Goal: Task Accomplishment & Management: Complete application form

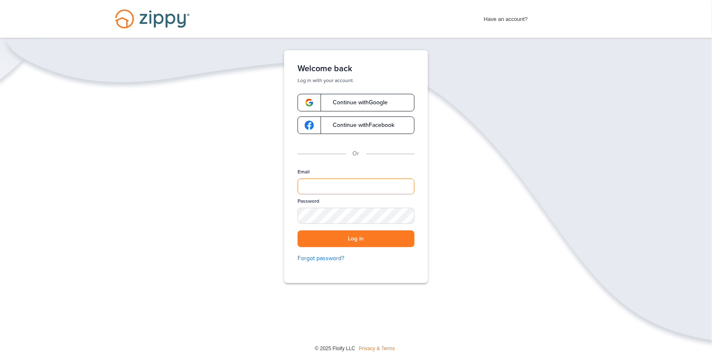
click at [311, 184] on input "Email" at bounding box center [356, 187] width 117 height 16
type input "**********"
click at [338, 236] on button "Log in" at bounding box center [356, 239] width 117 height 17
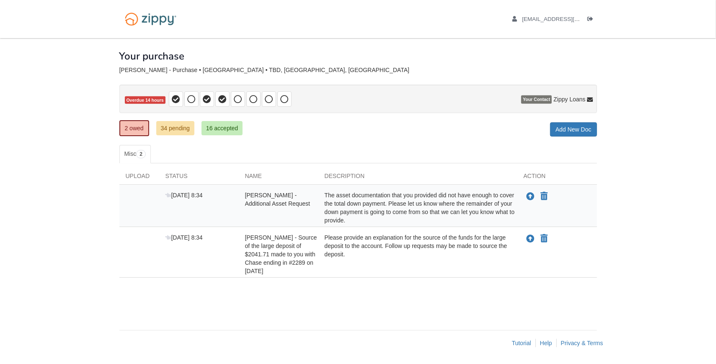
drag, startPoint x: 325, startPoint y: 192, endPoint x: 347, endPoint y: 220, distance: 35.0
click at [347, 220] on div "The asset documentation that you provided did not have enough to cover the tota…" at bounding box center [418, 208] width 199 height 34
drag, startPoint x: 347, startPoint y: 220, endPoint x: 344, endPoint y: 205, distance: 15.4
copy div "The asset documentation that you provided did not have enough to cover the tota…"
click at [306, 135] on div "2 owed 34 pending 16 accepted My Estimated Payment × My Estimated Payment Add N…" at bounding box center [358, 129] width 478 height 15
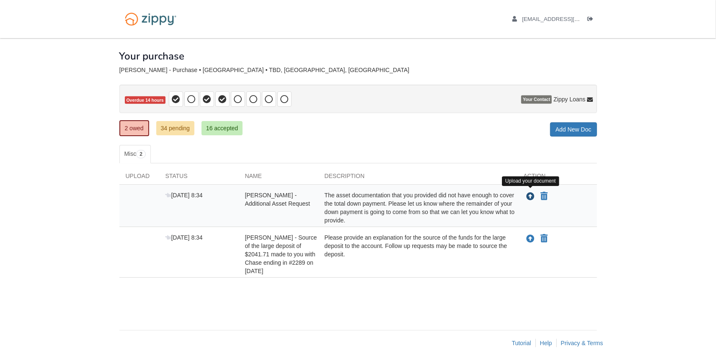
click at [531, 197] on icon "Upload Donald Arvizu - Additional Asset Request" at bounding box center [531, 197] width 8 height 8
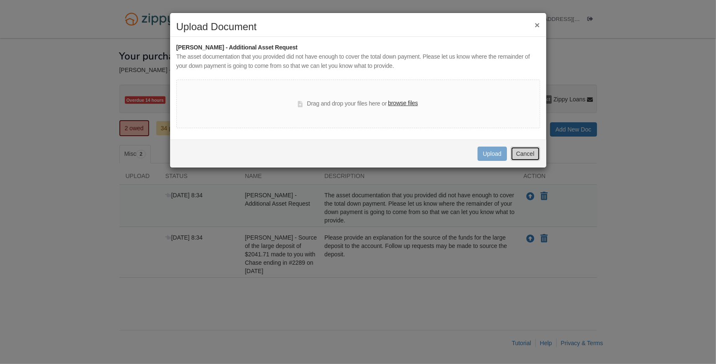
click at [533, 153] on button "Cancel" at bounding box center [525, 154] width 29 height 14
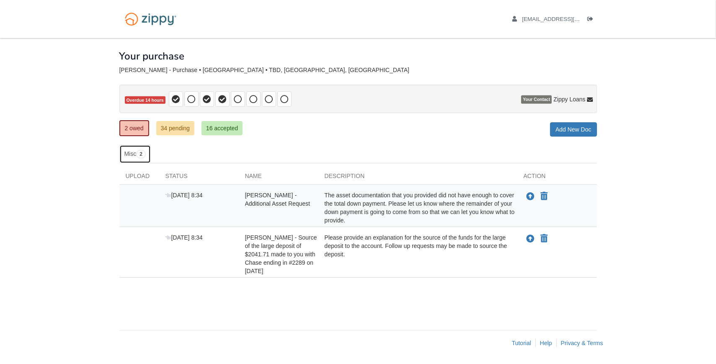
click at [141, 152] on span "2" at bounding box center [141, 154] width 10 height 8
click at [117, 223] on div "× × × Pending Add Document Notice document will be included in the email sent t…" at bounding box center [358, 197] width 490 height 318
drag, startPoint x: 324, startPoint y: 235, endPoint x: 359, endPoint y: 254, distance: 40.1
click at [359, 254] on div "Please provide an explanation for the source of the funds for the large deposit…" at bounding box center [418, 254] width 199 height 42
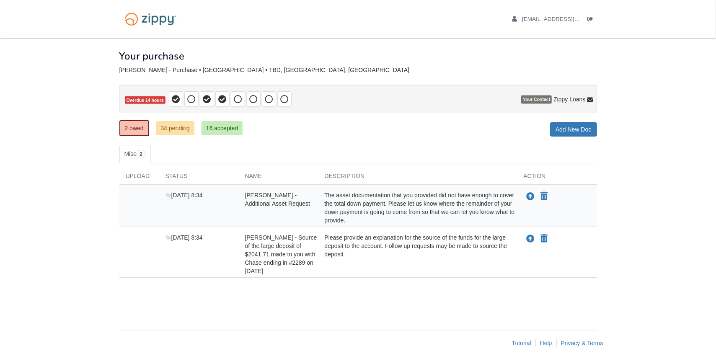
drag, startPoint x: 359, startPoint y: 254, endPoint x: 344, endPoint y: 239, distance: 21.3
copy div "Please provide an explanation for the source of the funds for the large deposit…"
click at [369, 306] on div "× × × Pending Add Document Notice document will be included in the email sent t…" at bounding box center [358, 180] width 478 height 284
drag, startPoint x: 404, startPoint y: 246, endPoint x: 398, endPoint y: 243, distance: 6.8
click at [404, 247] on div "Please provide an explanation for the source of the funds for the large deposit…" at bounding box center [418, 254] width 199 height 42
